Goal: Information Seeking & Learning: Find specific page/section

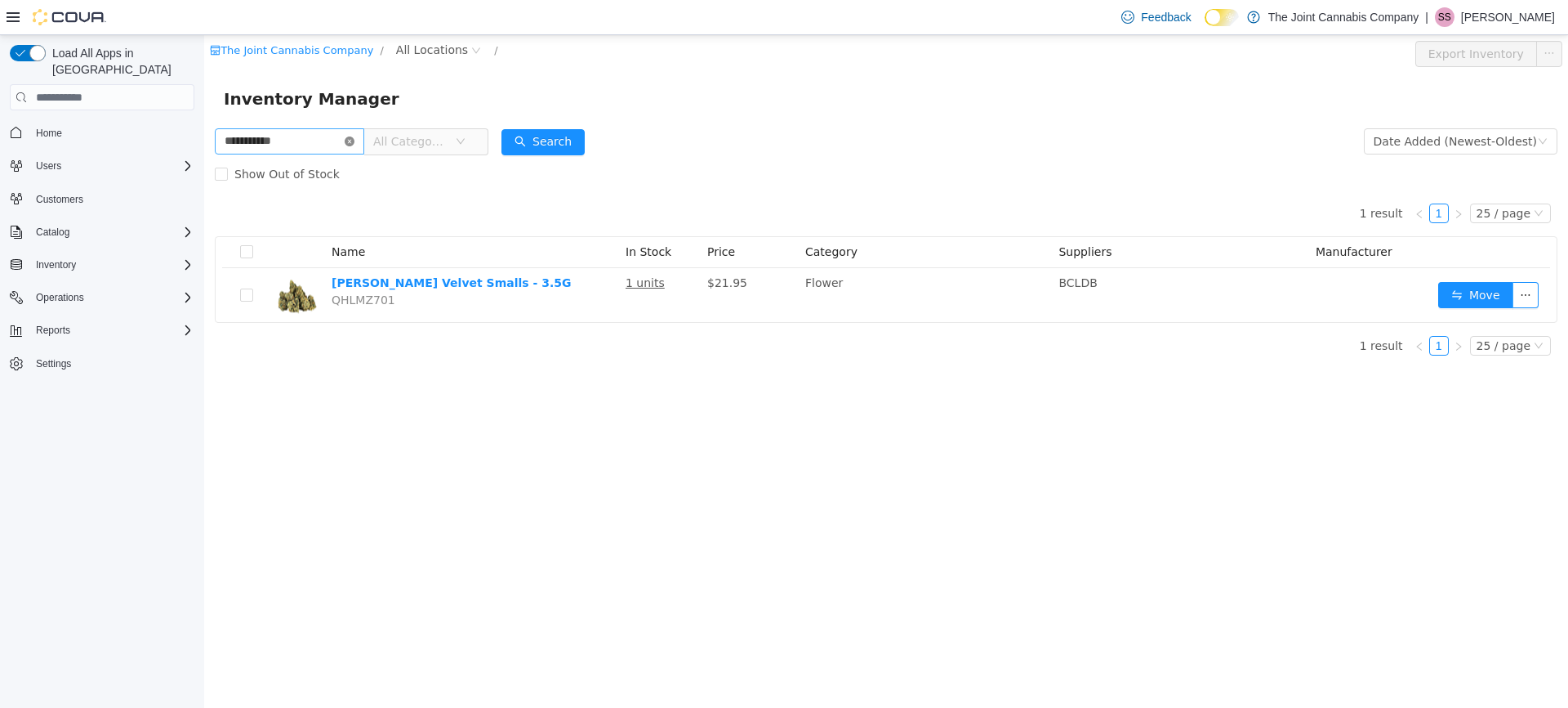
click at [355, 141] on icon "icon: close-circle" at bounding box center [349, 141] width 10 height 10
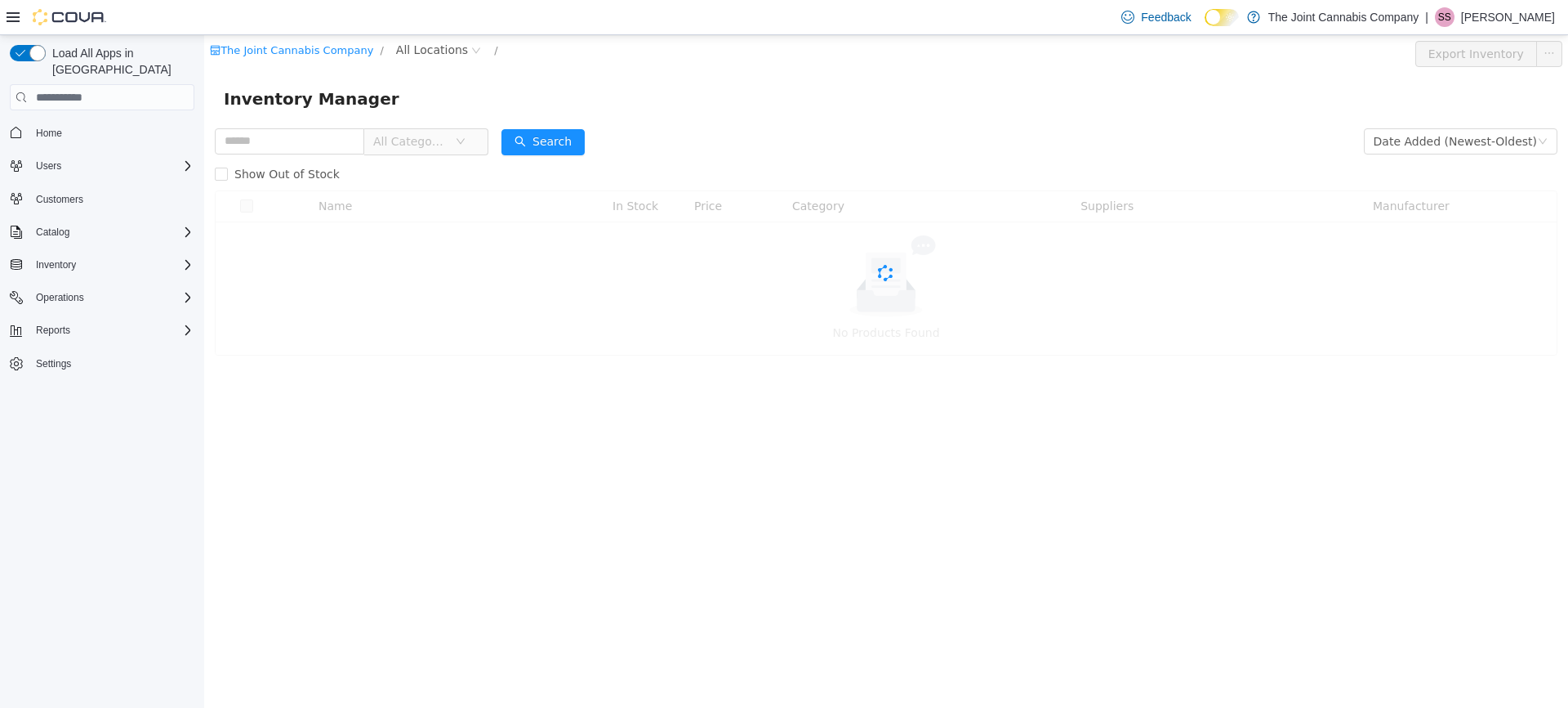
click at [448, 144] on span "All Categories" at bounding box center [410, 142] width 74 height 16
click at [472, 322] on span "Concentrates" at bounding box center [456, 317] width 77 height 13
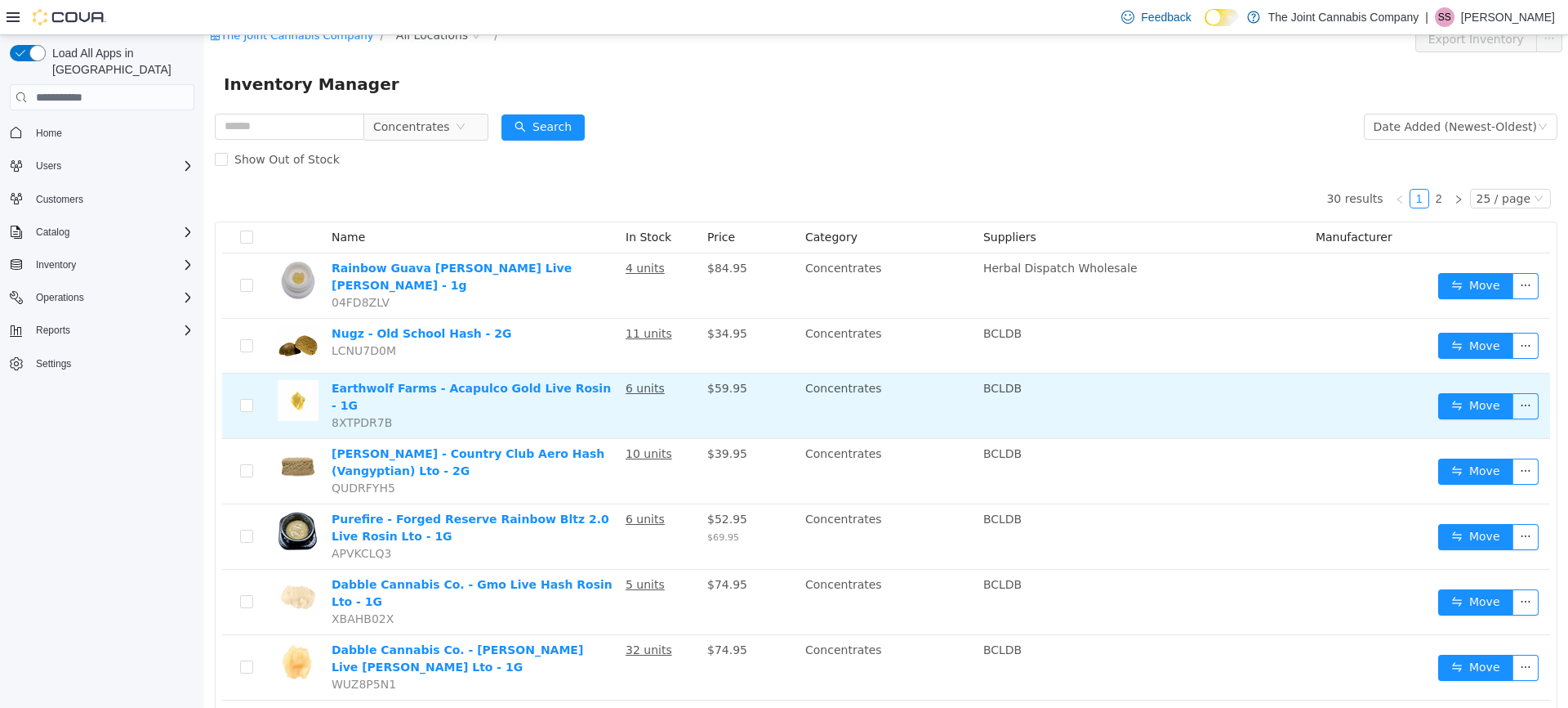
scroll to position [20, 0]
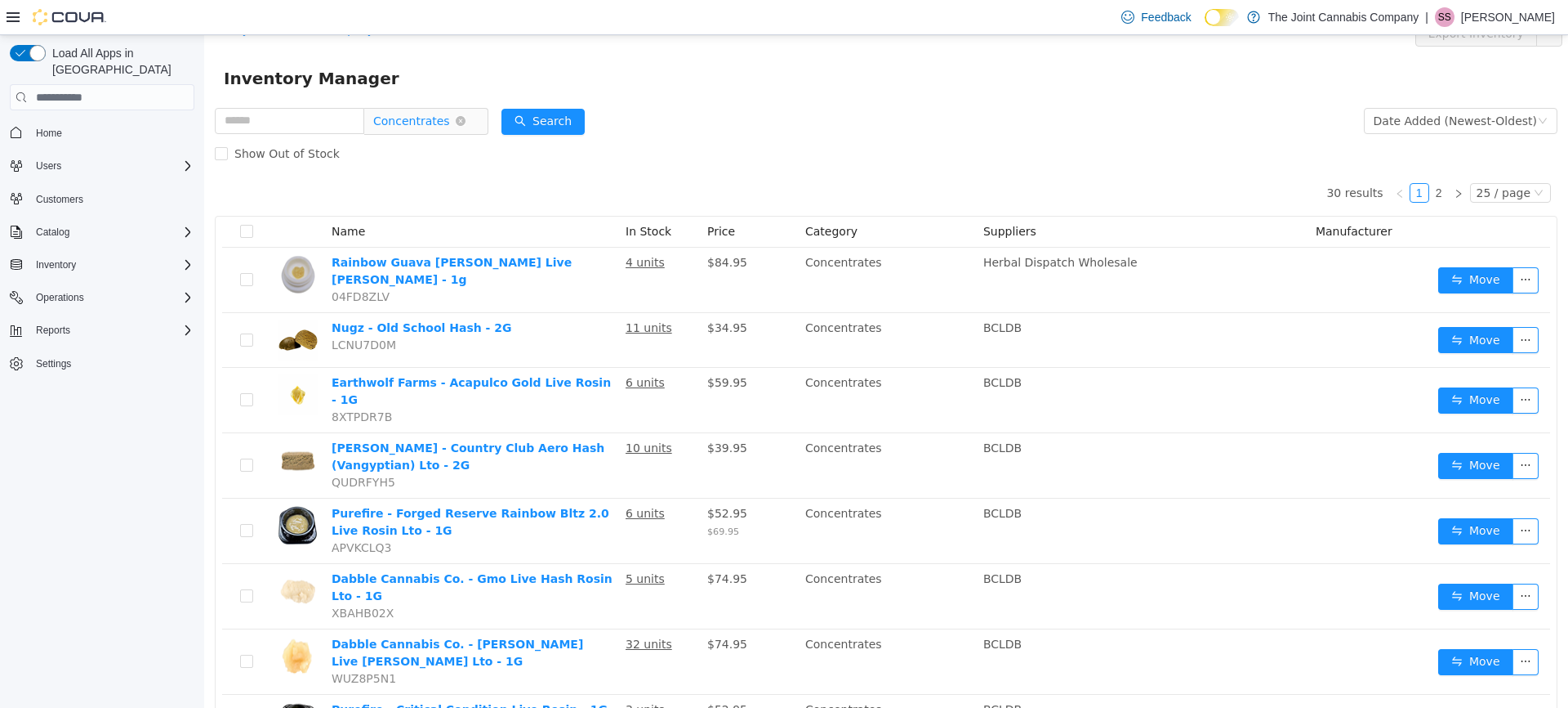
click at [475, 120] on span "Concentrates" at bounding box center [420, 121] width 112 height 27
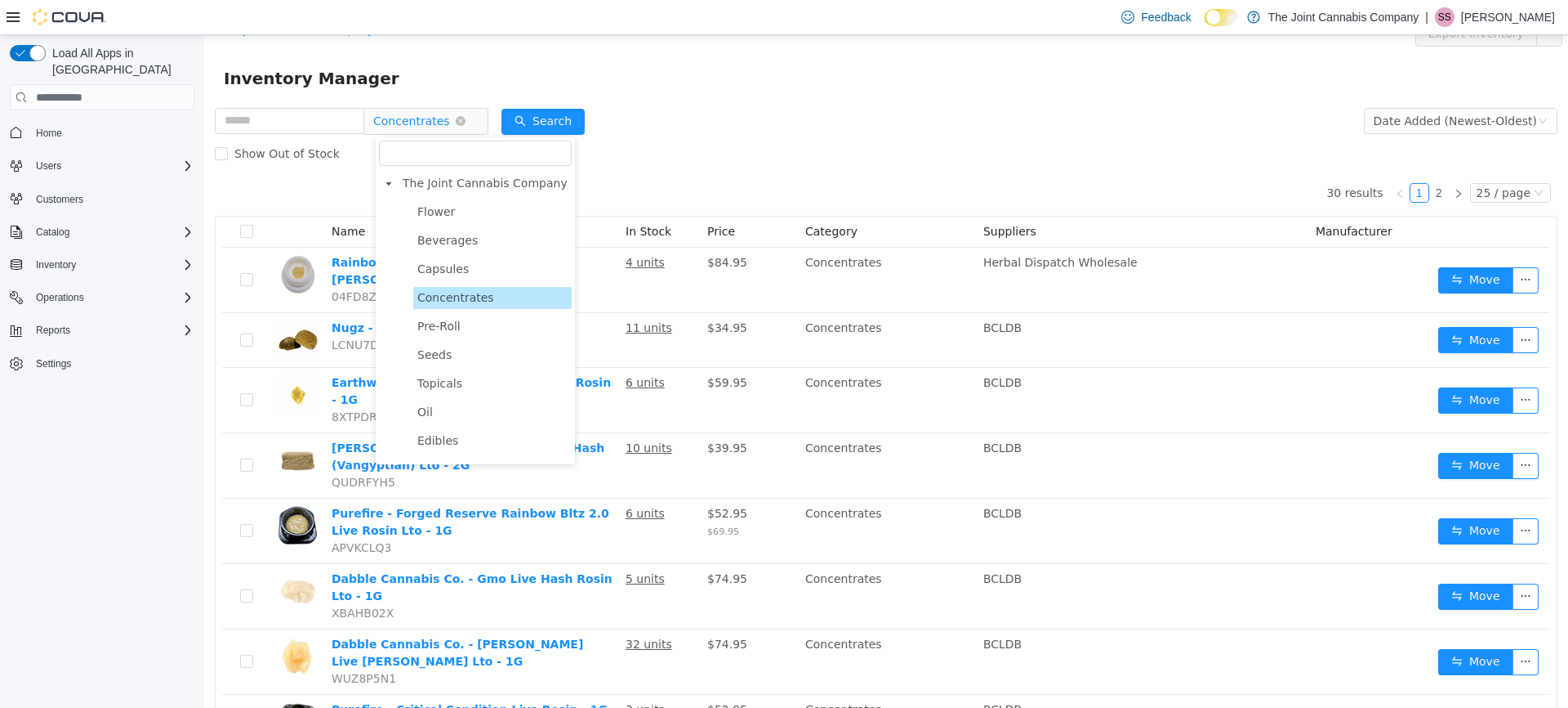
click at [465, 118] on icon "icon: close-circle" at bounding box center [461, 121] width 10 height 10
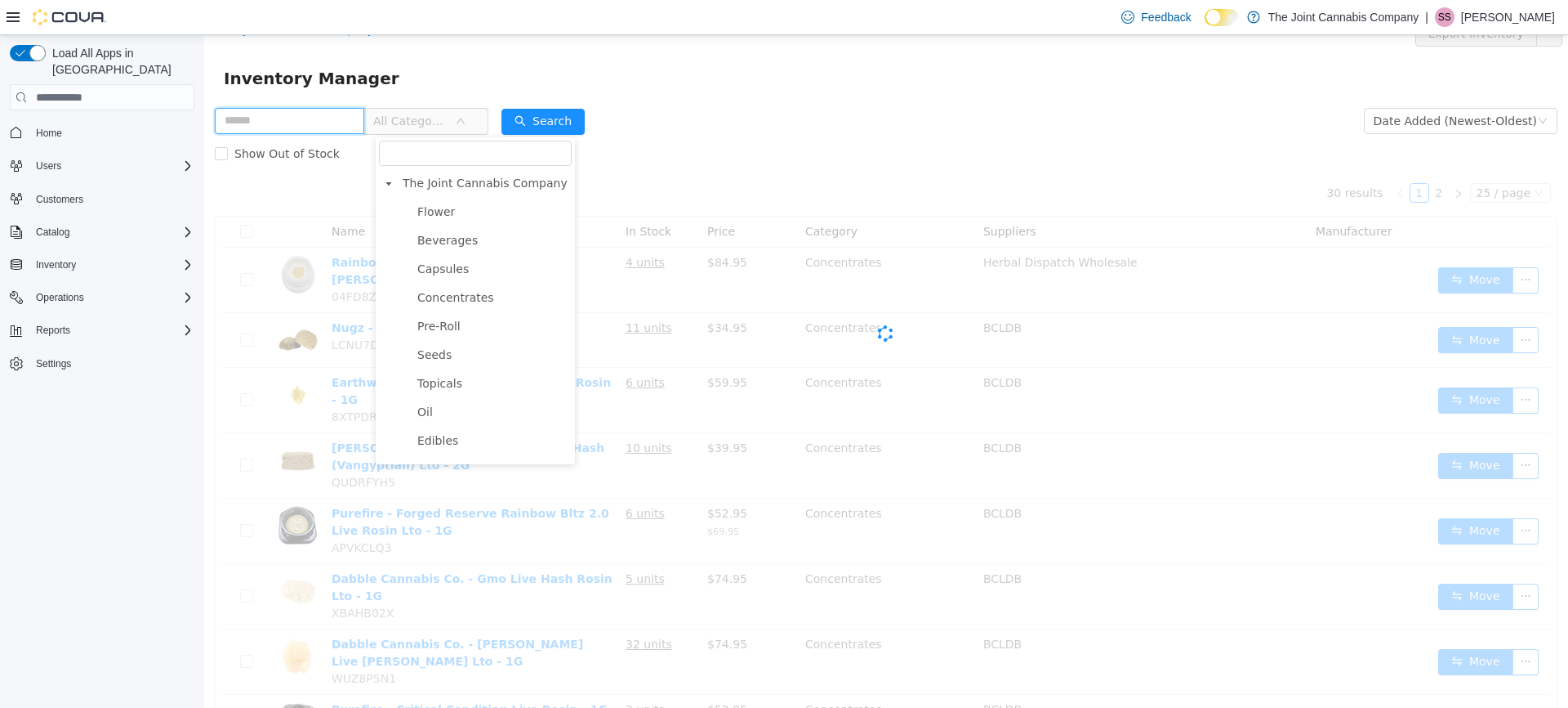
click at [321, 126] on input "text" at bounding box center [289, 121] width 149 height 27
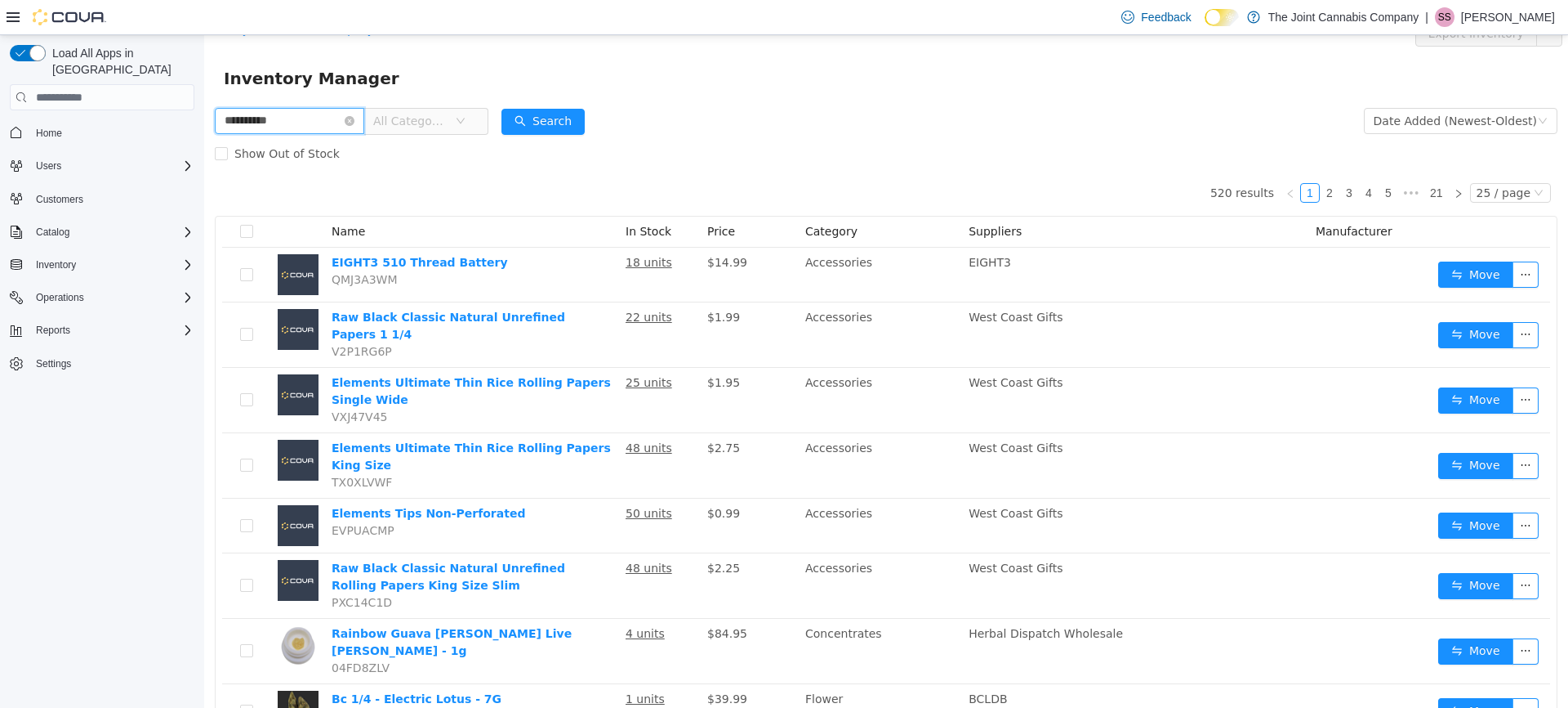
type input "**********"
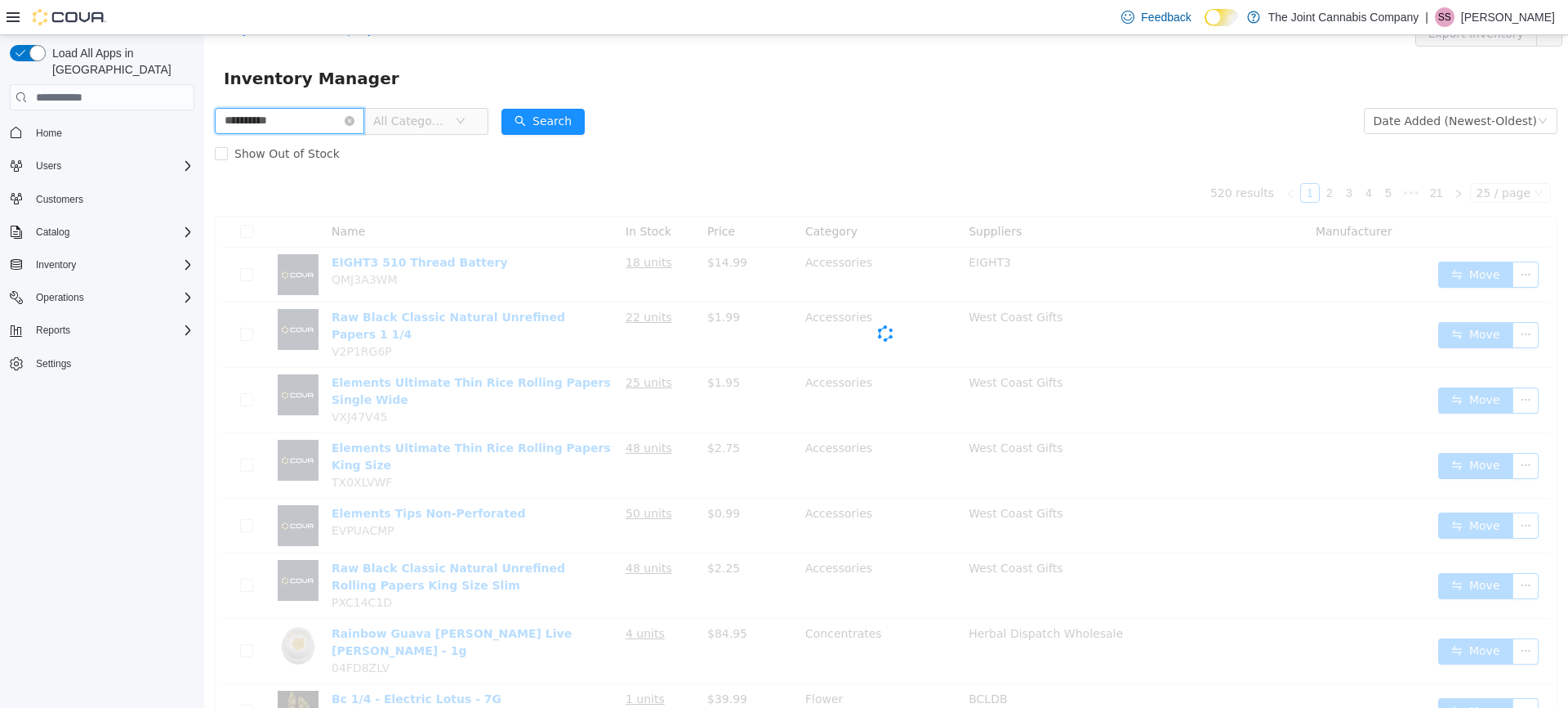
scroll to position [1, 0]
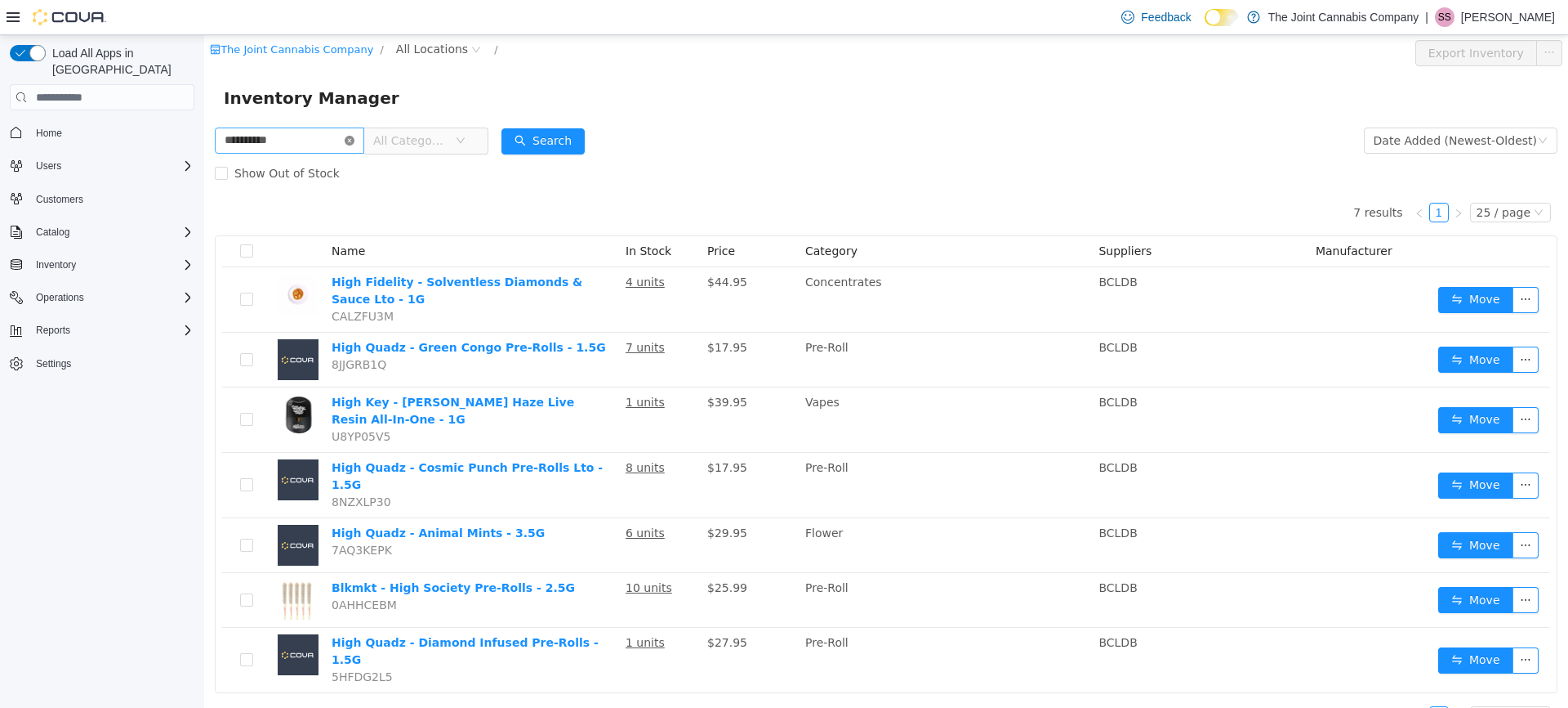
click at [355, 143] on icon "icon: close-circle" at bounding box center [349, 140] width 10 height 10
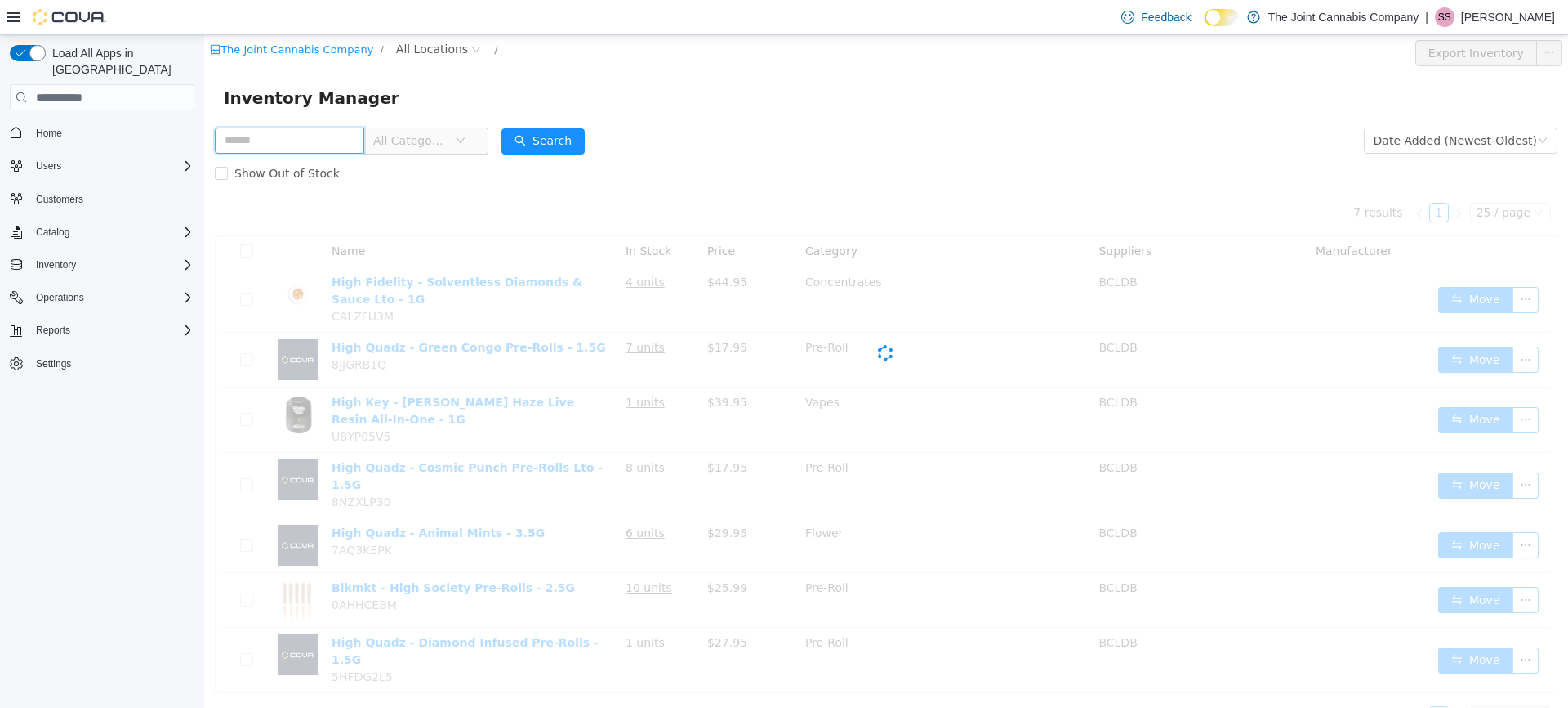
click at [295, 146] on input "text" at bounding box center [289, 140] width 149 height 27
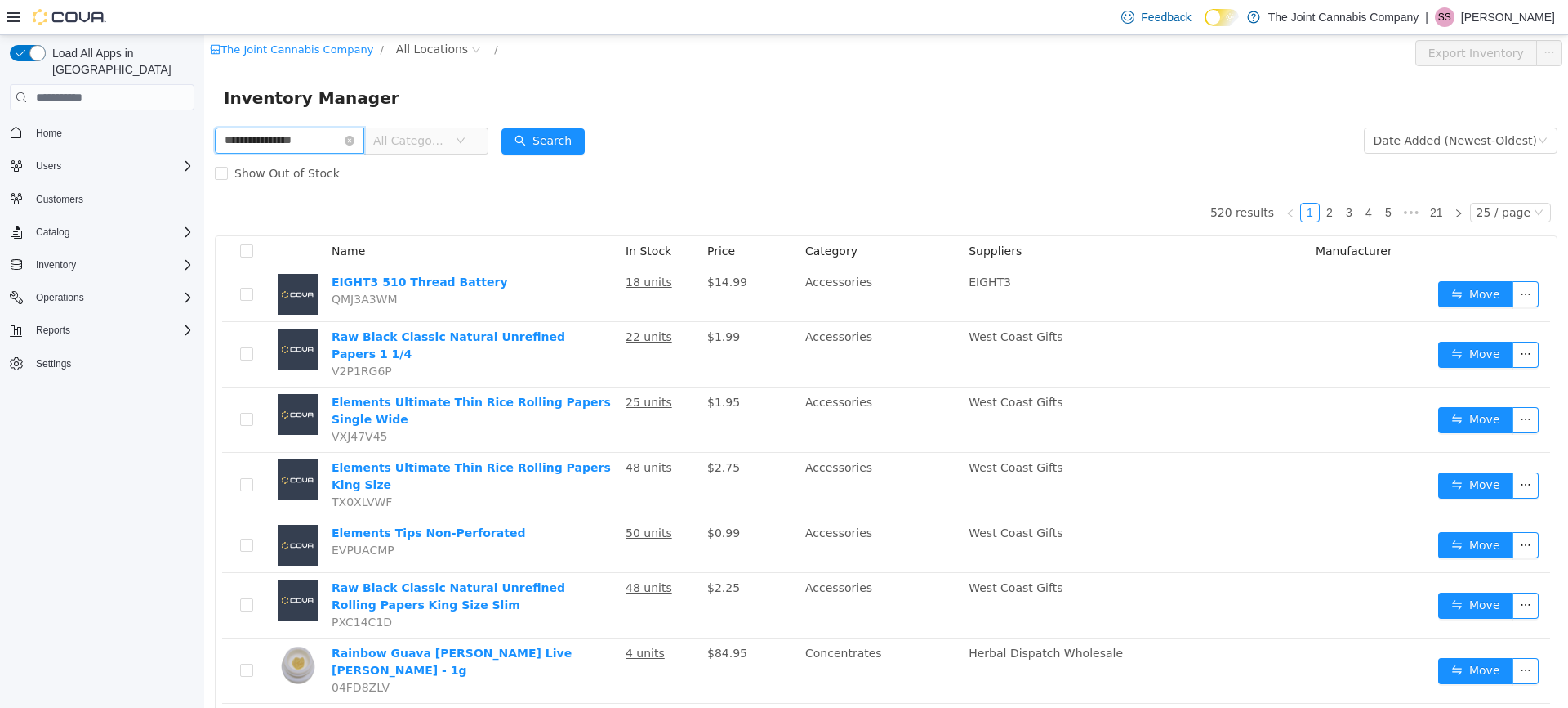
type input "**********"
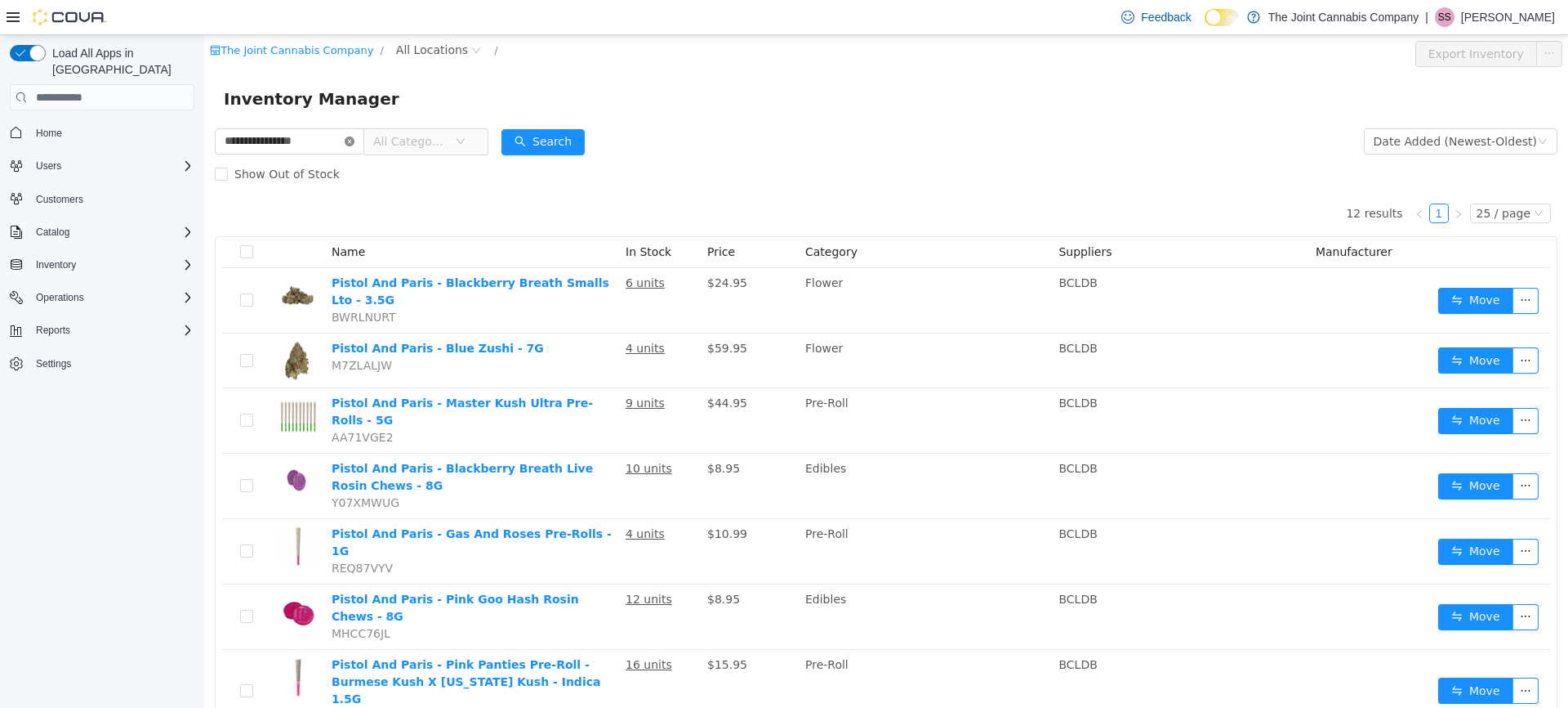
click at [355, 137] on icon "icon: close-circle" at bounding box center [349, 141] width 10 height 10
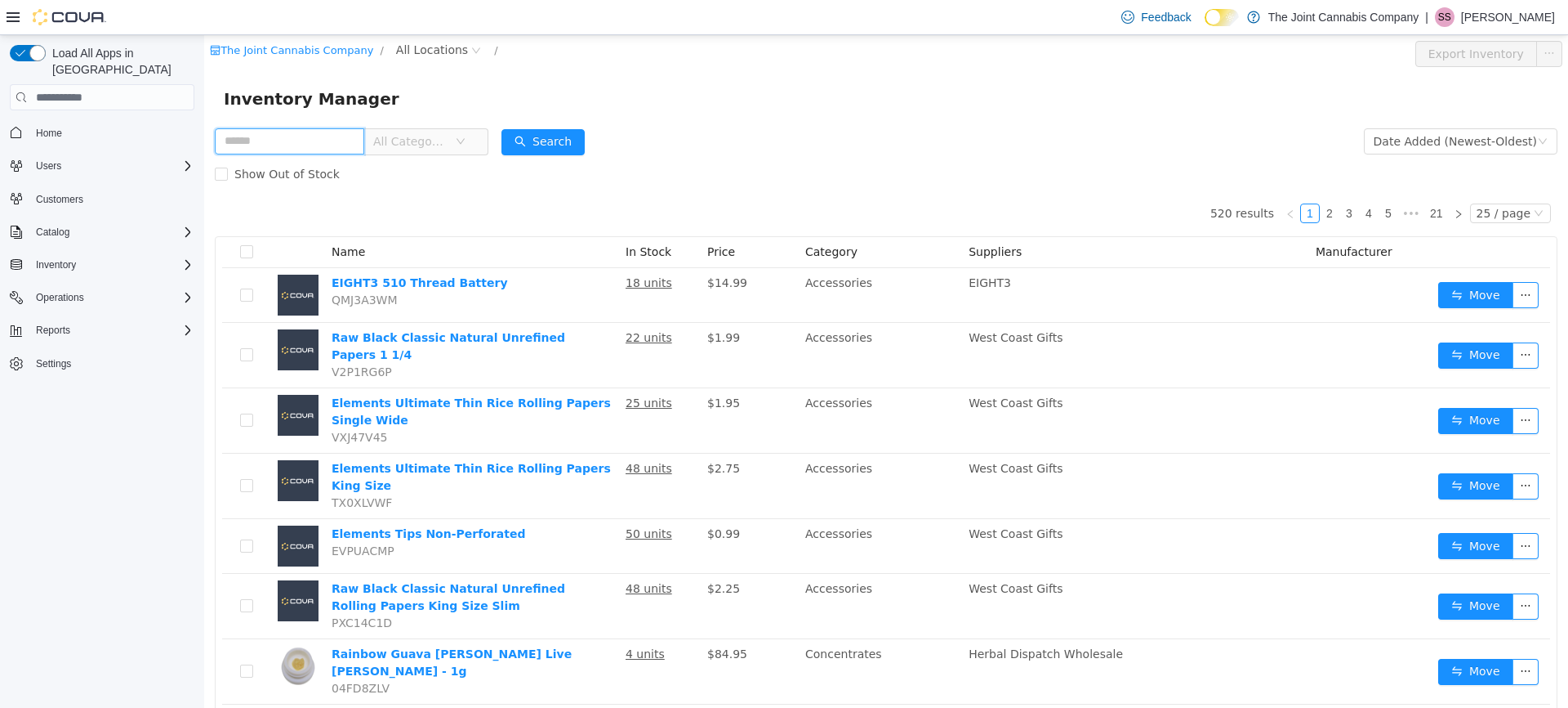
click at [280, 134] on input "text" at bounding box center [289, 141] width 149 height 27
type input "********"
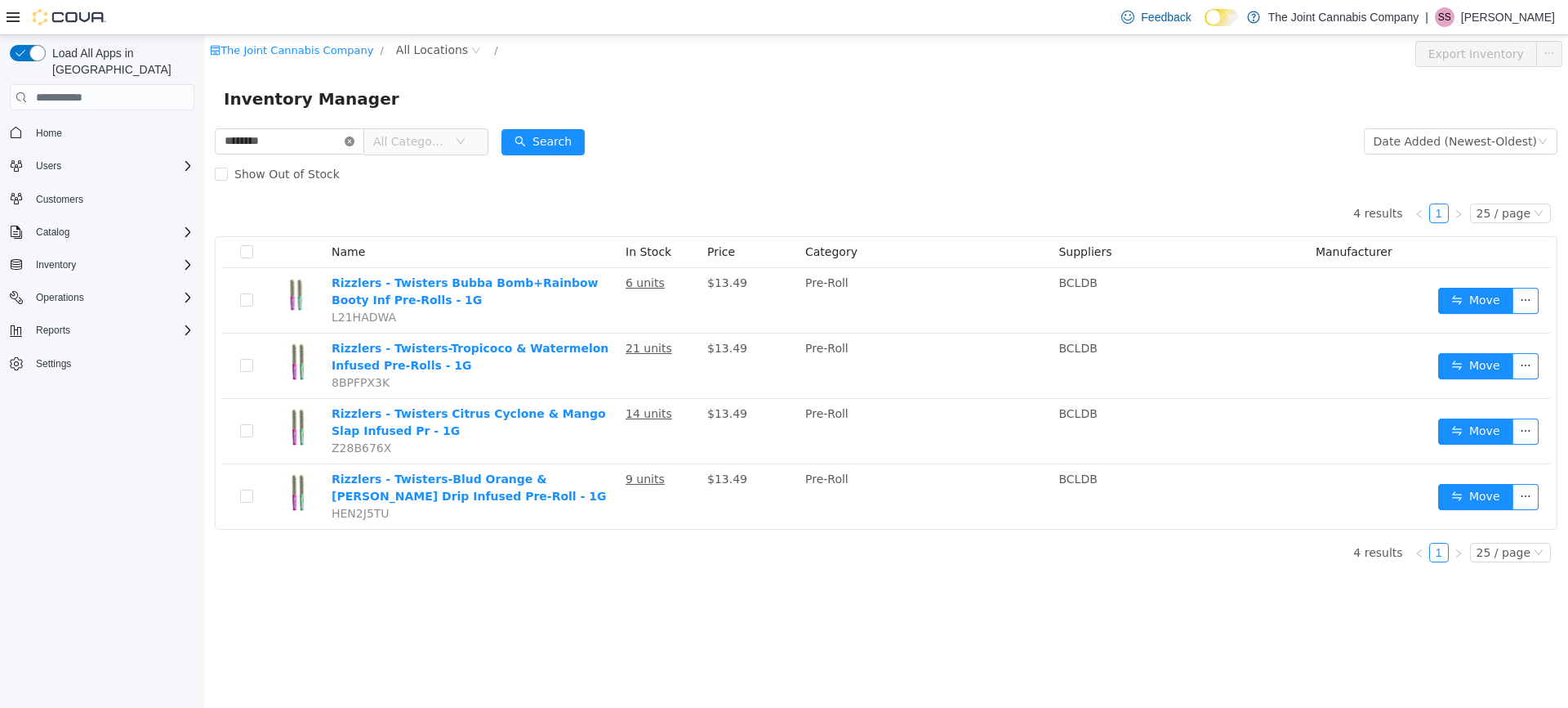
click at [355, 143] on icon "icon: close-circle" at bounding box center [349, 141] width 10 height 10
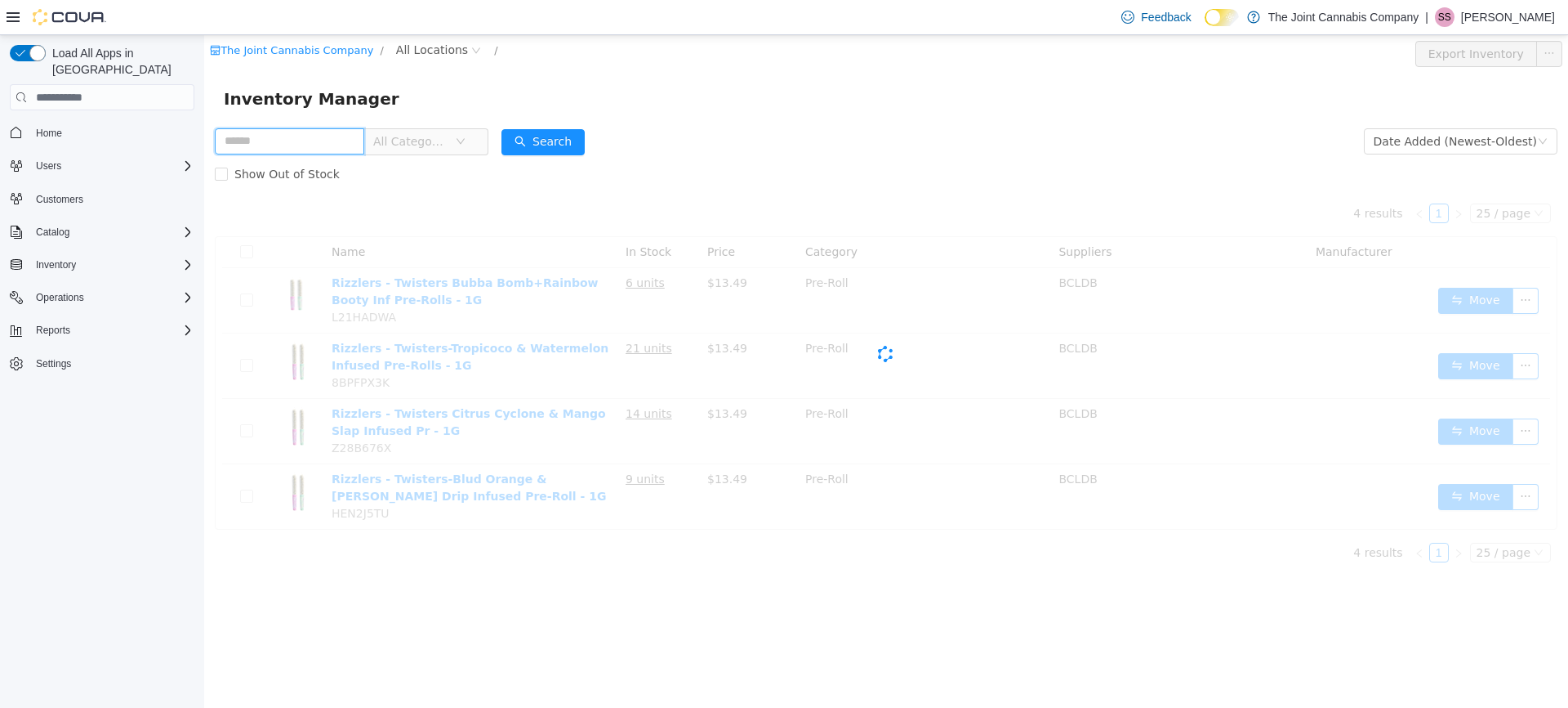
click at [304, 136] on input "text" at bounding box center [289, 141] width 149 height 27
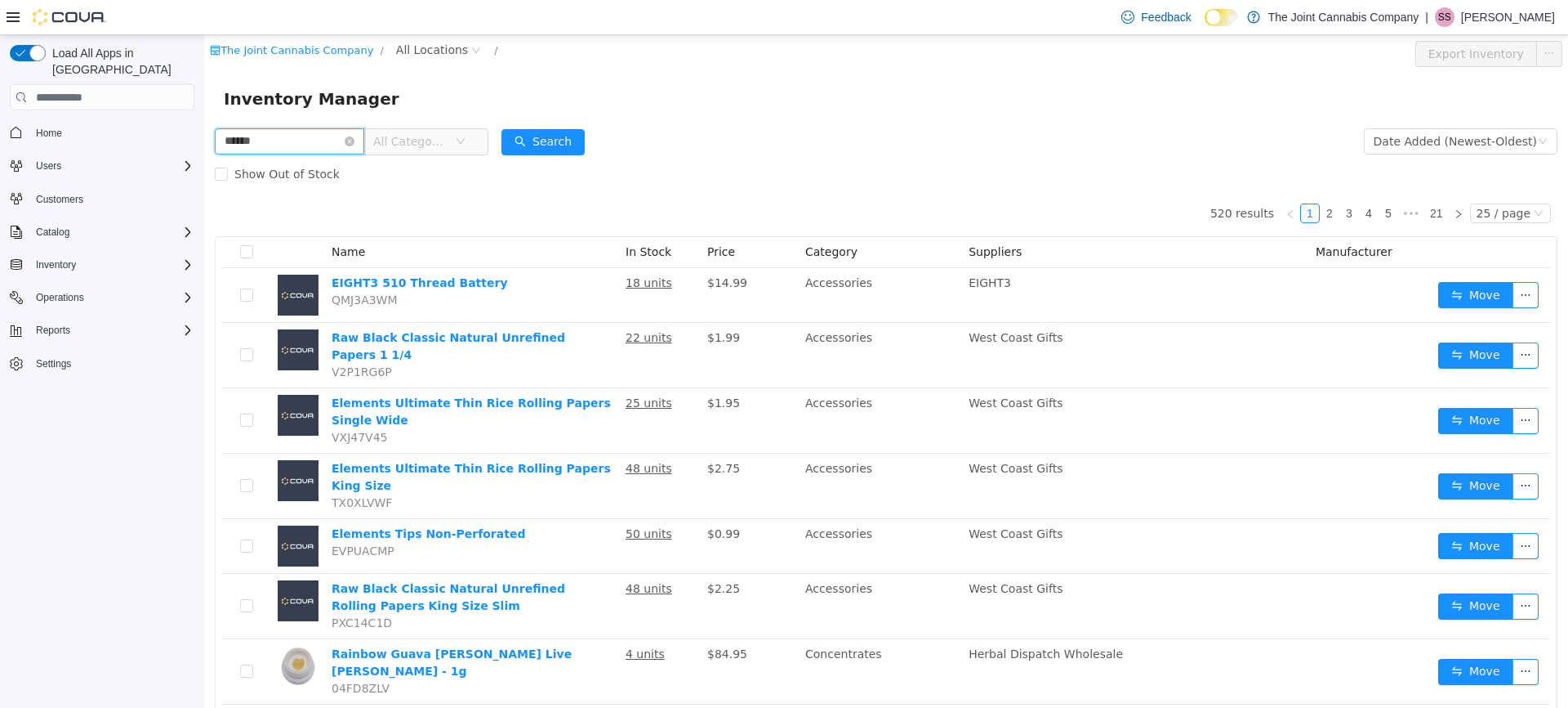
type input "******"
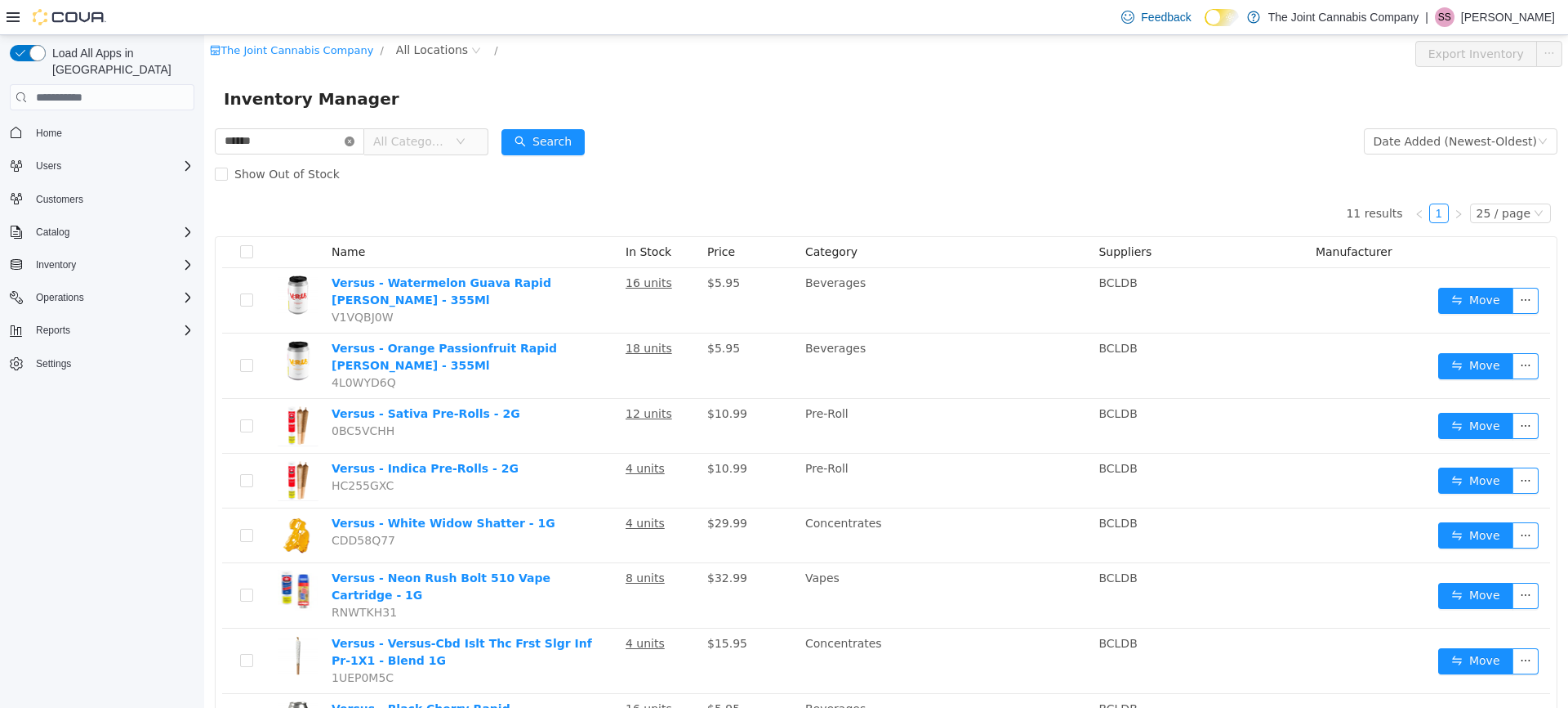
click at [355, 139] on icon "icon: close-circle" at bounding box center [349, 141] width 10 height 10
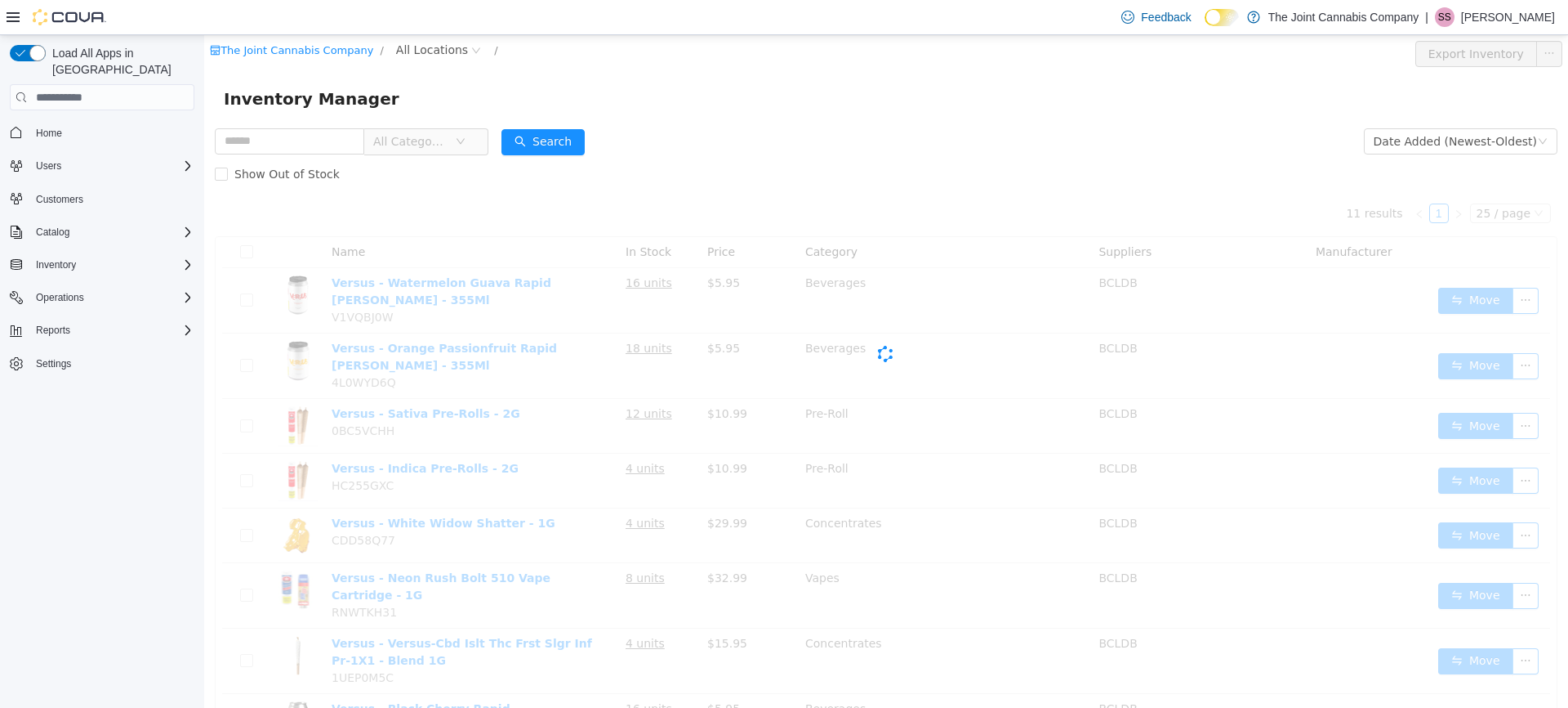
click at [432, 141] on span "All Categories" at bounding box center [410, 142] width 74 height 16
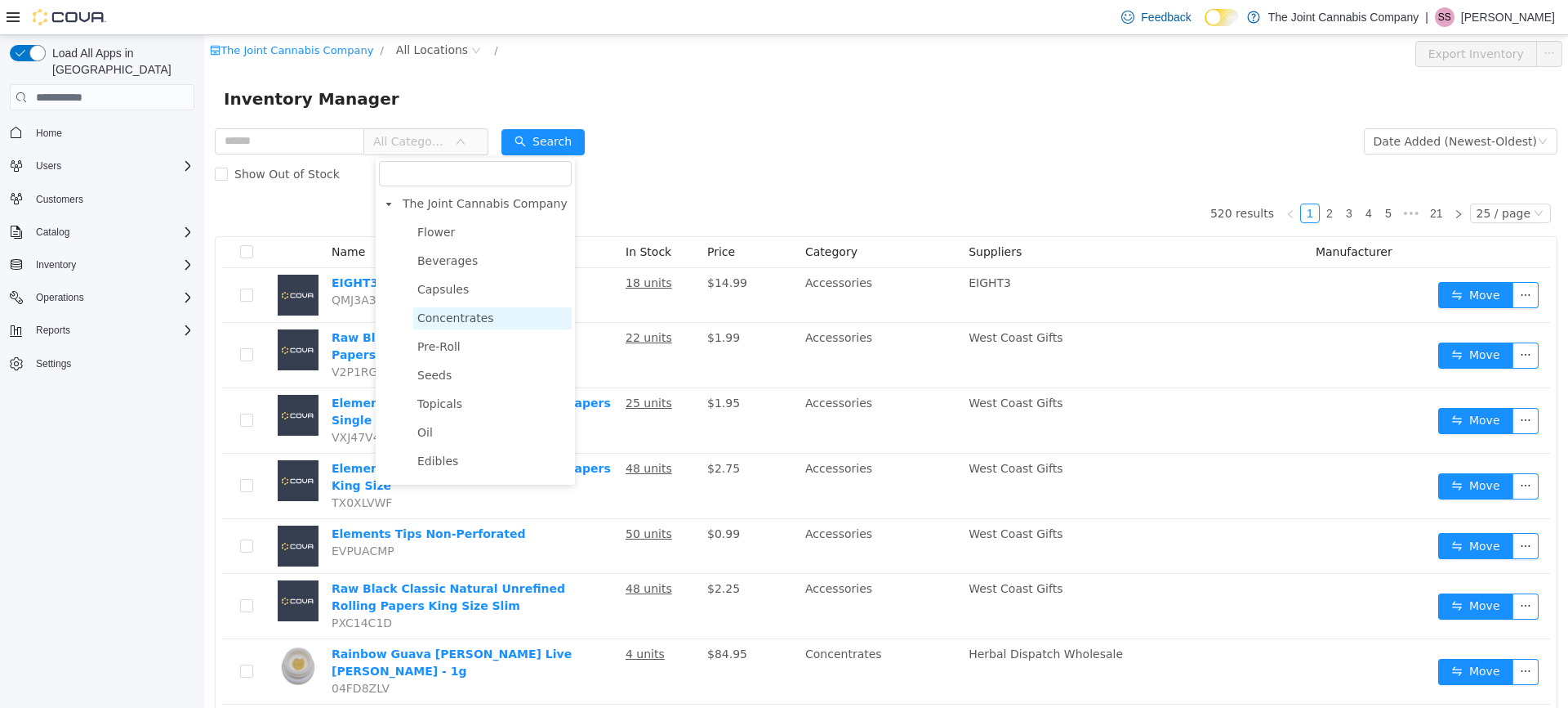
click at [464, 316] on span "Concentrates" at bounding box center [456, 317] width 77 height 13
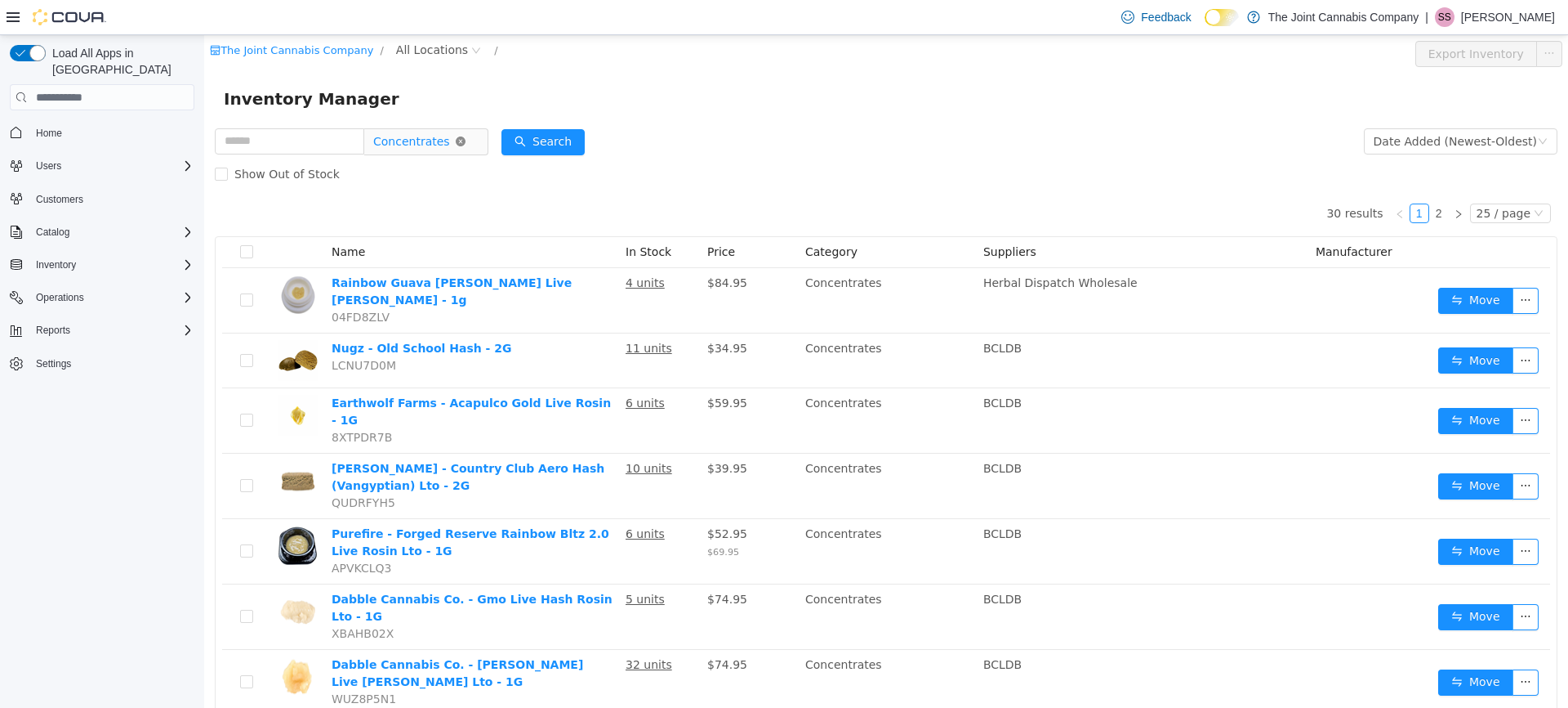
click at [465, 142] on icon "icon: close-circle" at bounding box center [461, 141] width 10 height 10
